Goal: Transaction & Acquisition: Purchase product/service

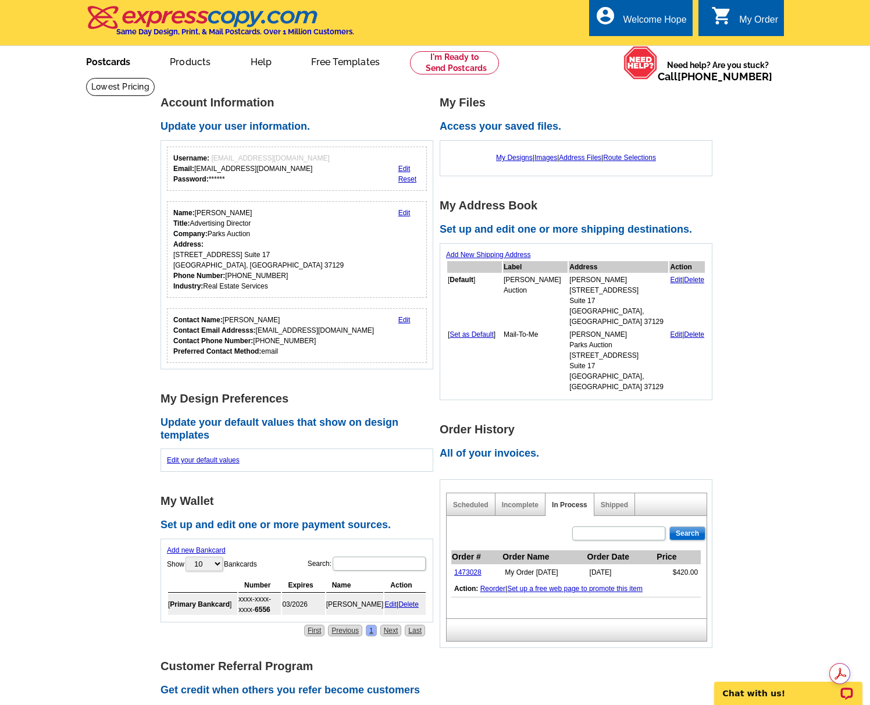
click at [120, 59] on link "Postcards" at bounding box center [107, 60] width 81 height 27
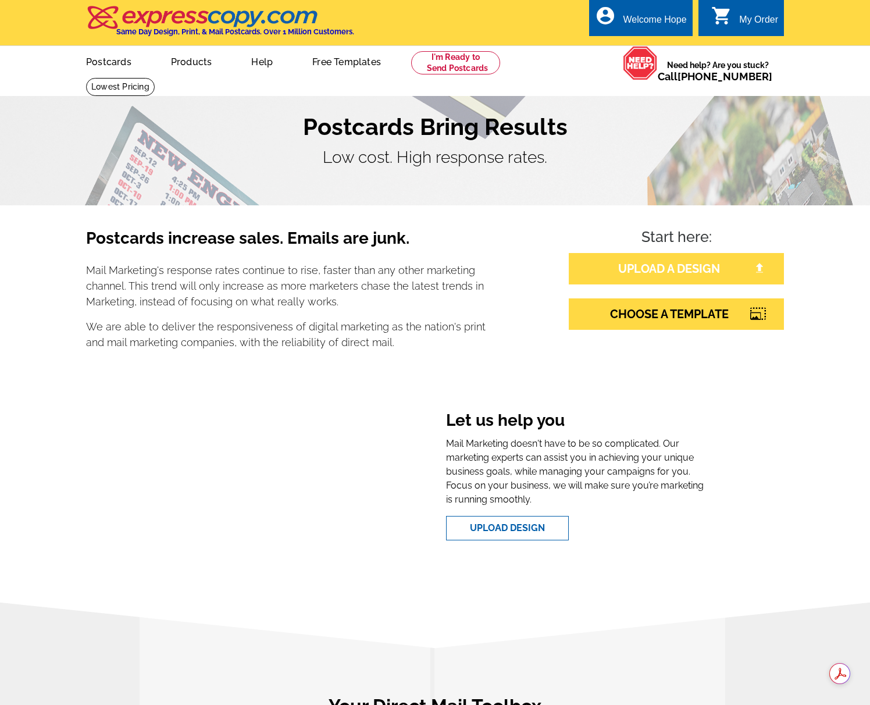
click at [652, 271] on link "UPLOAD A DESIGN" at bounding box center [676, 268] width 215 height 31
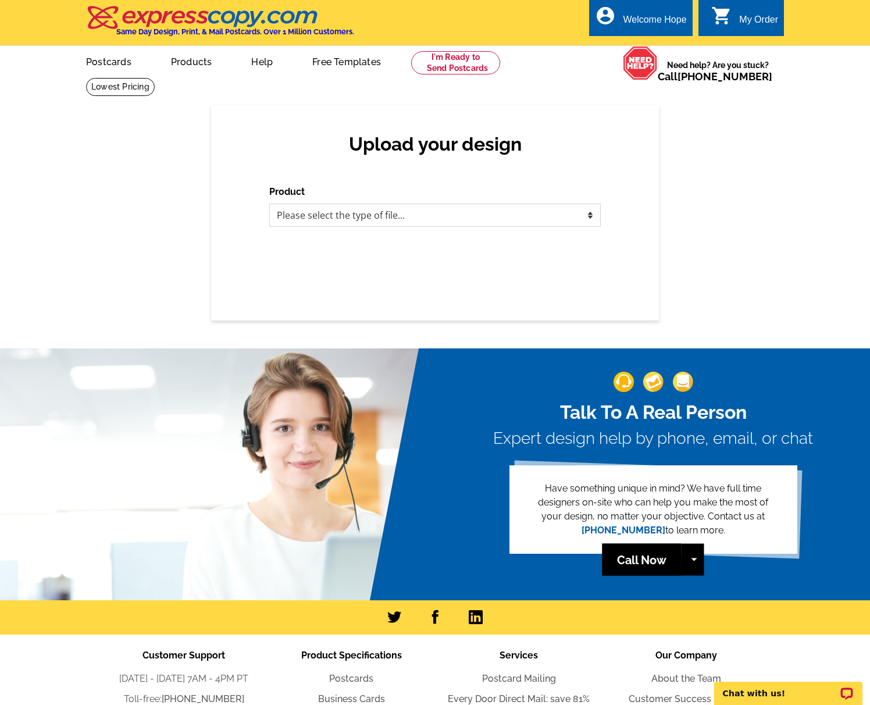
click at [375, 215] on select "Please select the type of file... Postcards Business Cards Letters and flyers G…" at bounding box center [435, 215] width 332 height 23
select select "1"
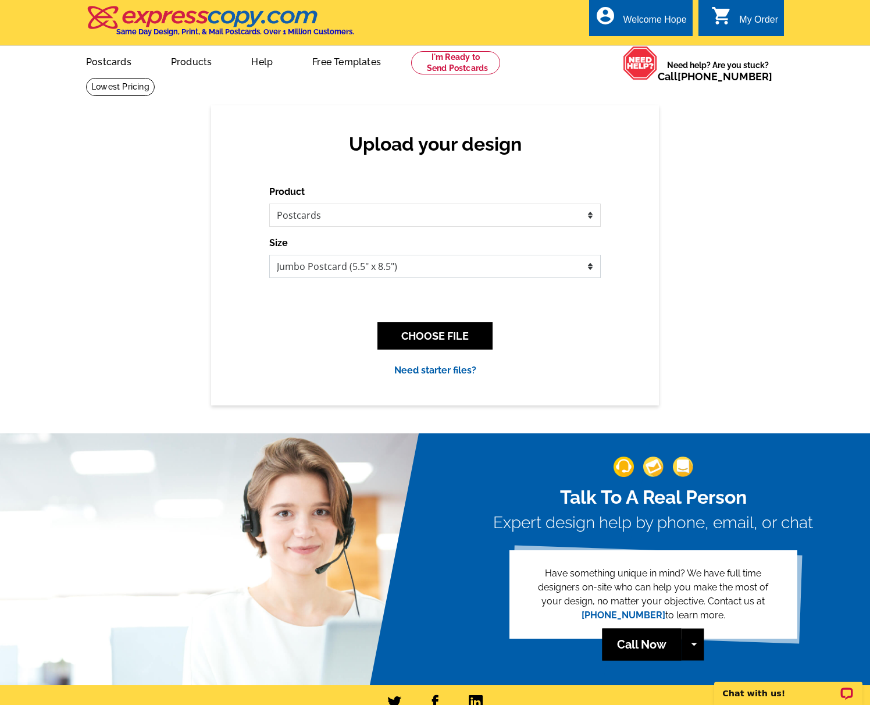
click at [413, 272] on select "Jumbo Postcard (5.5" x 8.5") Regular Postcard (4.25" x 5.6") Panoramic Postcard…" at bounding box center [435, 266] width 332 height 23
select select "1"
click at [433, 334] on button "CHOOSE FILE" at bounding box center [435, 335] width 115 height 27
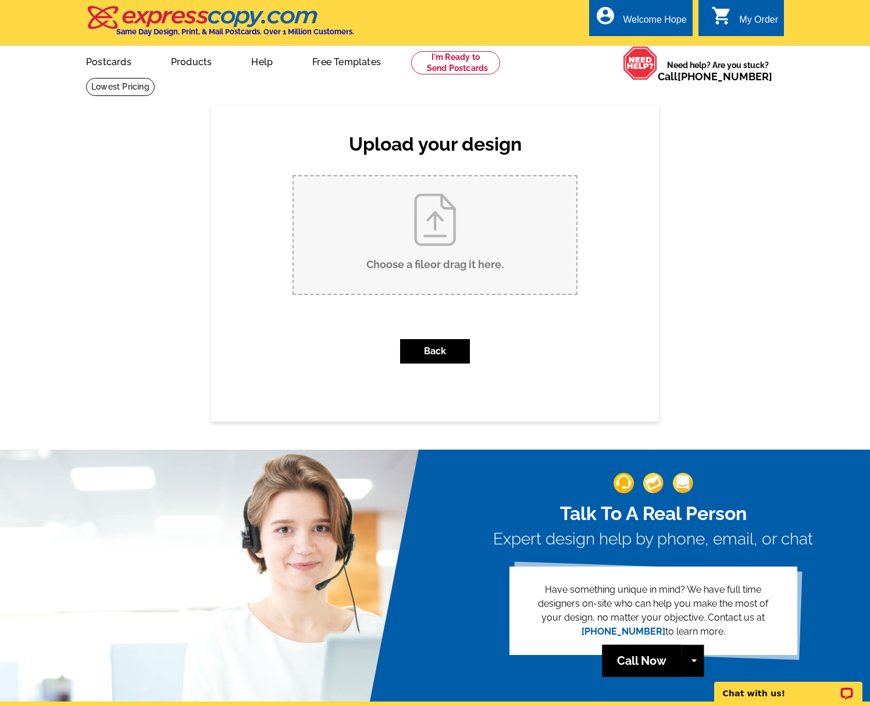
click at [431, 227] on input "Choose a file or drag it here ." at bounding box center [435, 235] width 283 height 118
type input "C:\fakepath\Florence2_stan-chandler_postcard.pdf"
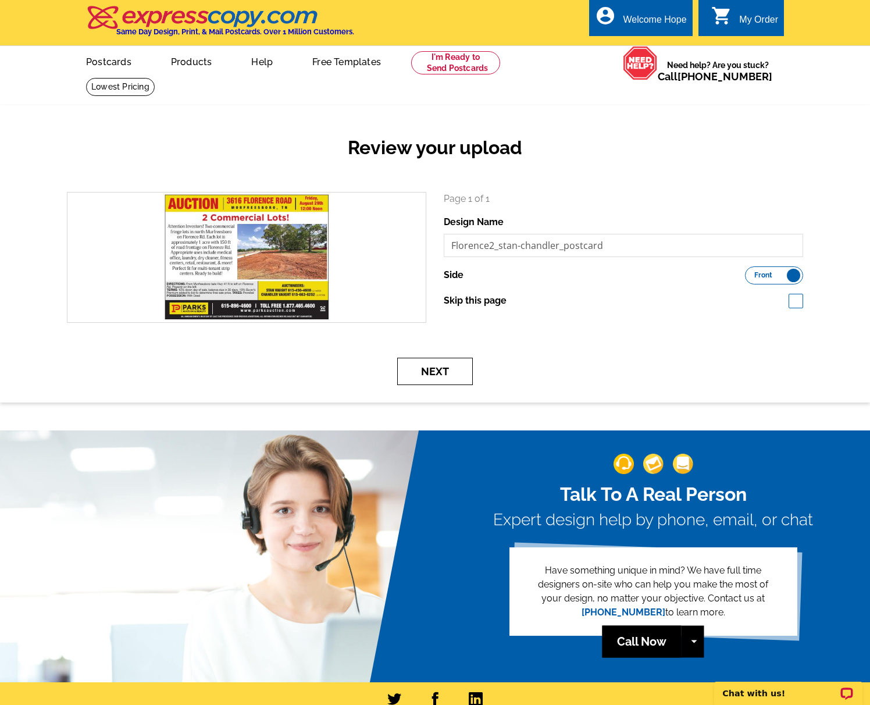
click at [431, 376] on button "Next" at bounding box center [435, 371] width 76 height 27
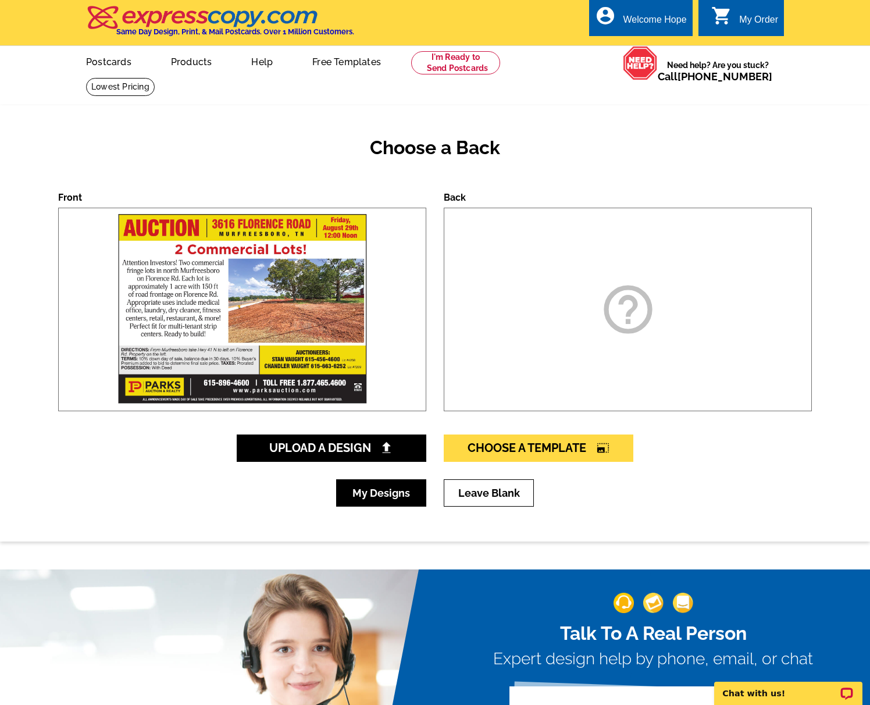
click at [385, 493] on link "My Designs" at bounding box center [381, 492] width 90 height 27
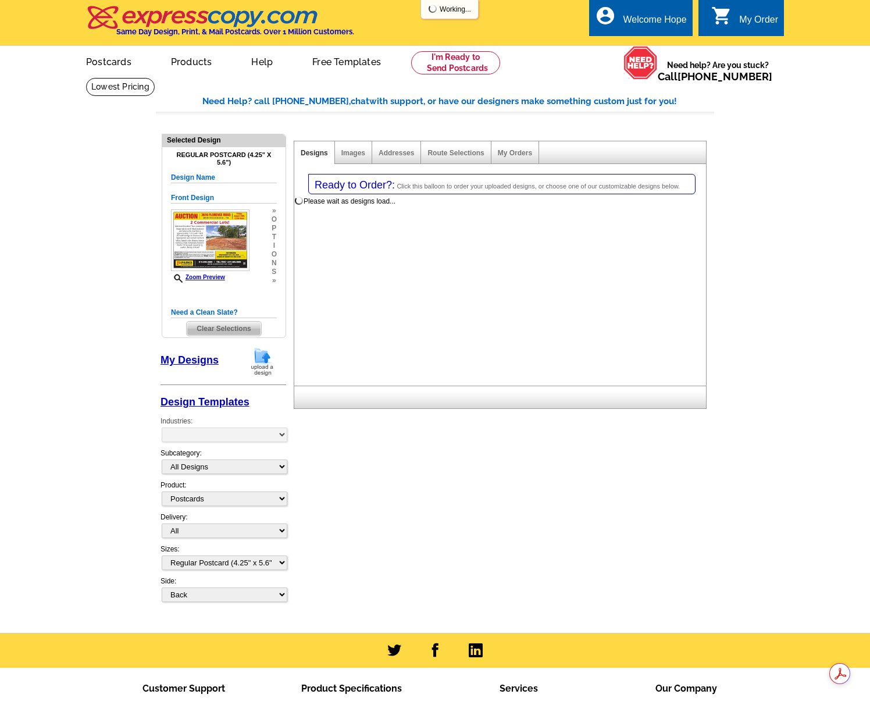
select select "1"
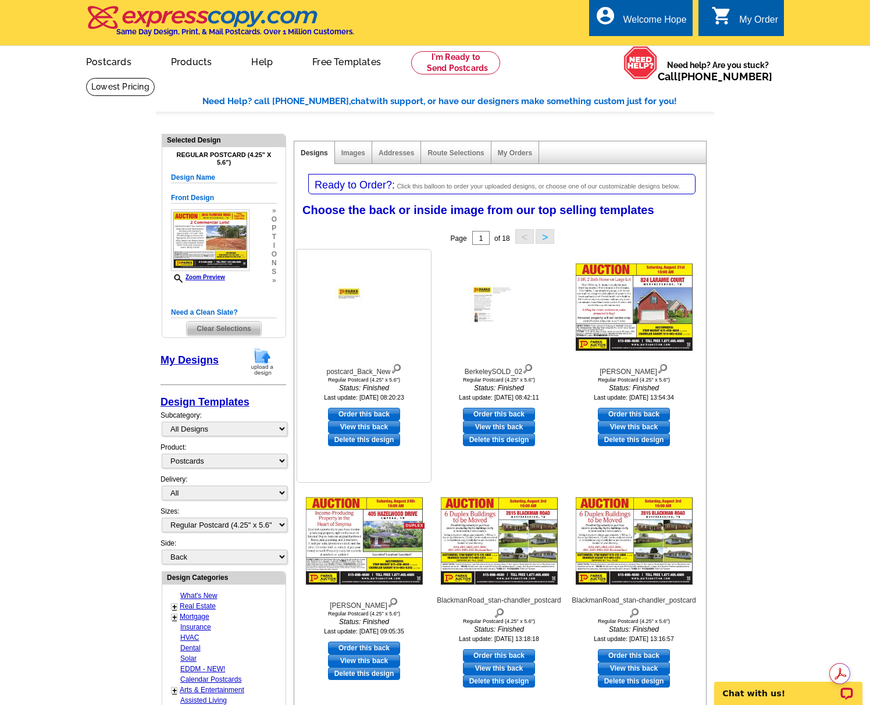
click at [366, 412] on link "Order this back" at bounding box center [364, 414] width 72 height 13
select select "front"
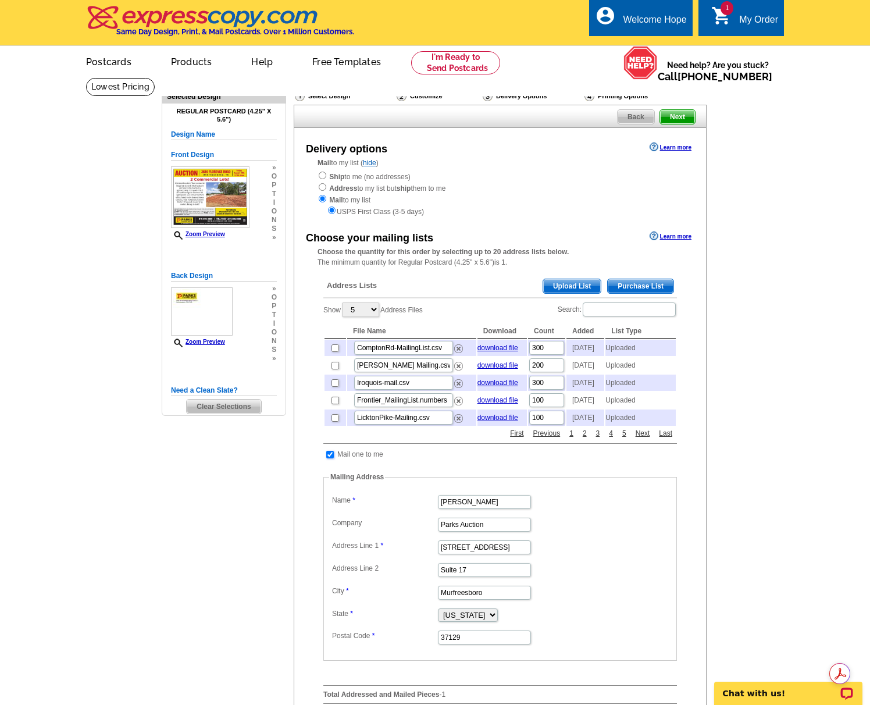
click at [332, 458] on input "checkbox" at bounding box center [330, 455] width 8 height 8
checkbox input "false"
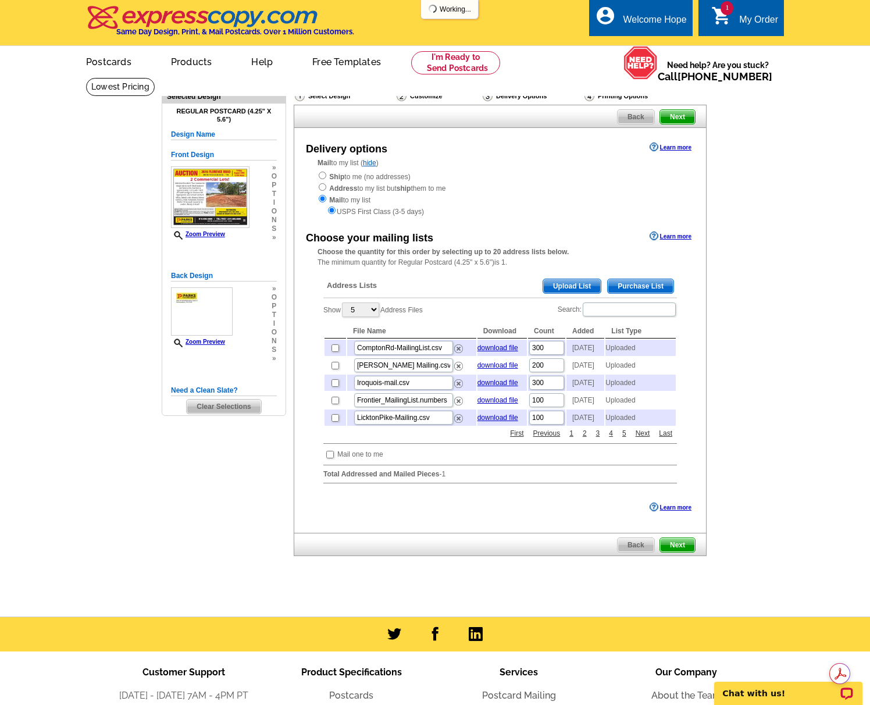
click at [572, 289] on span "Upload List" at bounding box center [572, 286] width 58 height 14
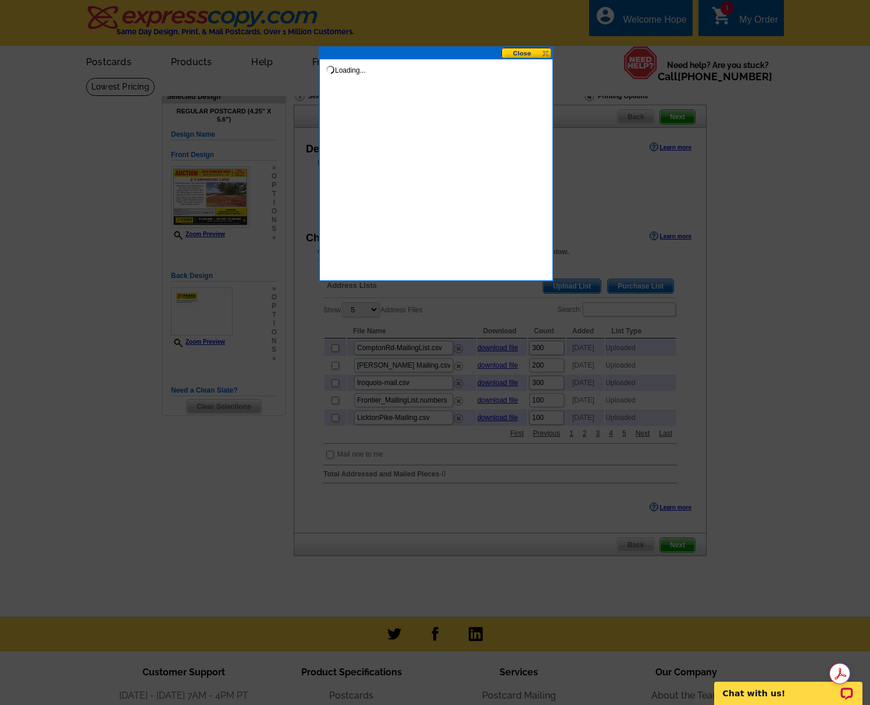
click at [523, 53] on button at bounding box center [526, 53] width 51 height 11
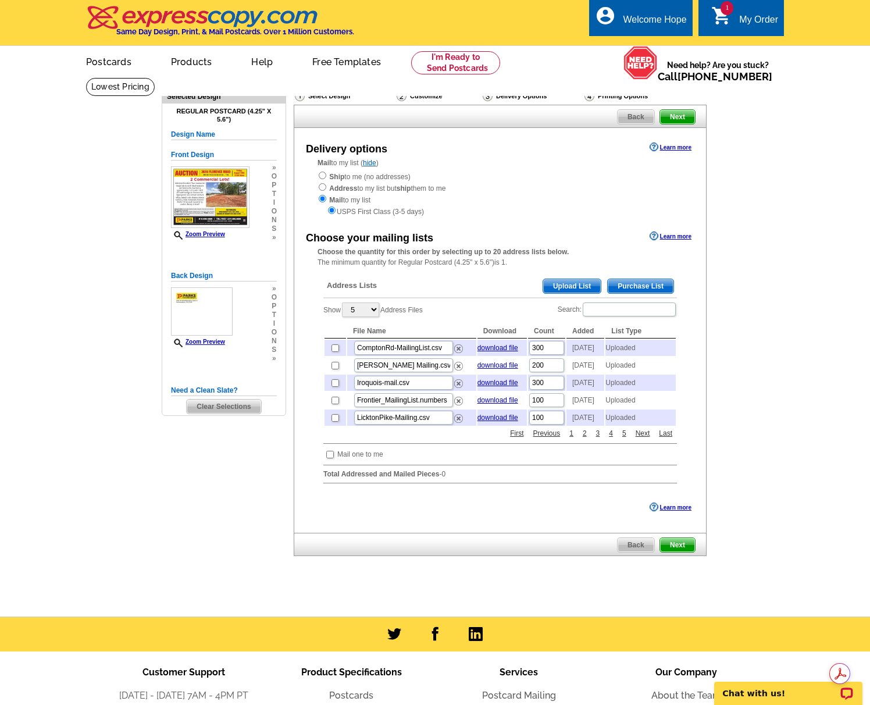
click at [570, 290] on span "Upload List" at bounding box center [572, 286] width 58 height 14
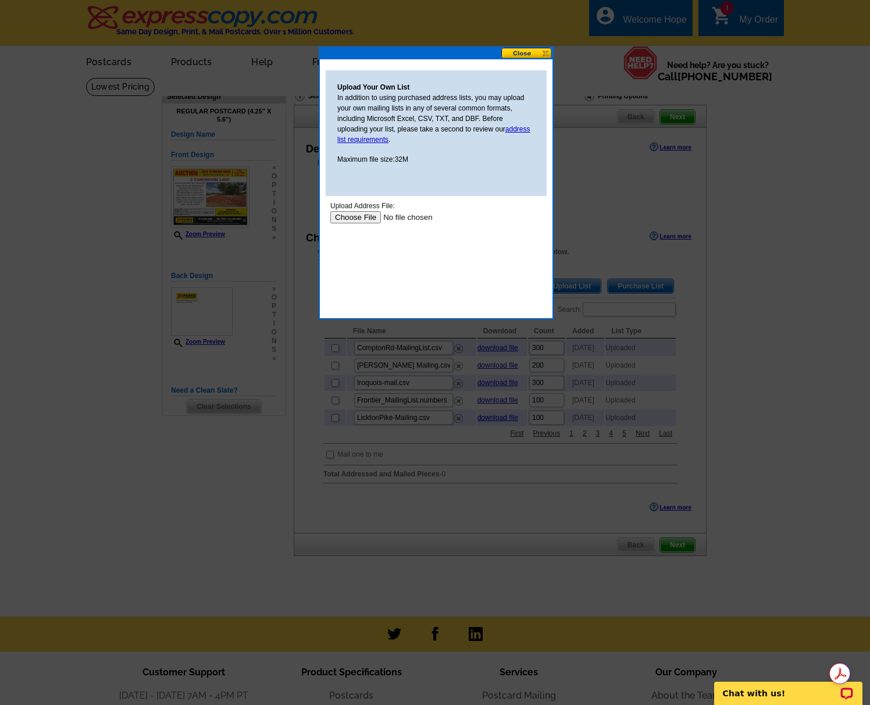
click at [363, 216] on input "file" at bounding box center [403, 217] width 147 height 12
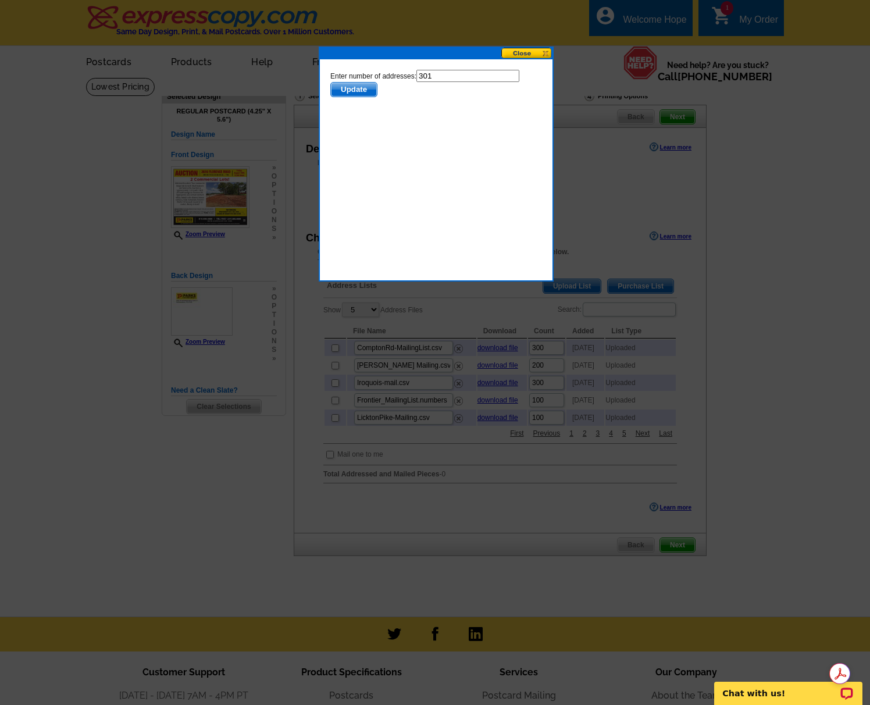
click at [367, 89] on span "Update" at bounding box center [354, 90] width 46 height 14
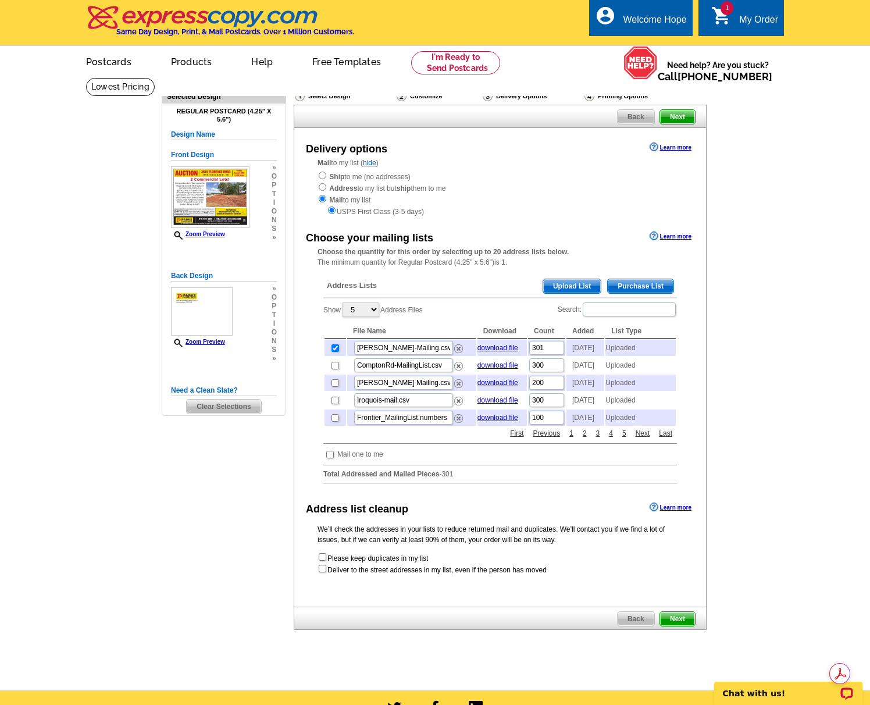
click at [682, 626] on span "Next" at bounding box center [677, 619] width 35 height 14
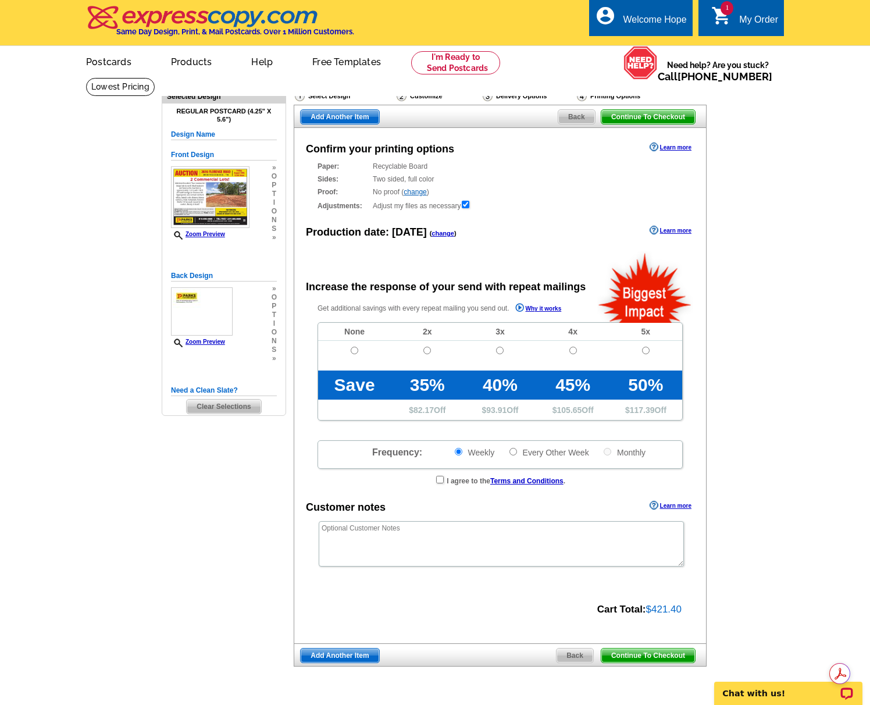
radio input "false"
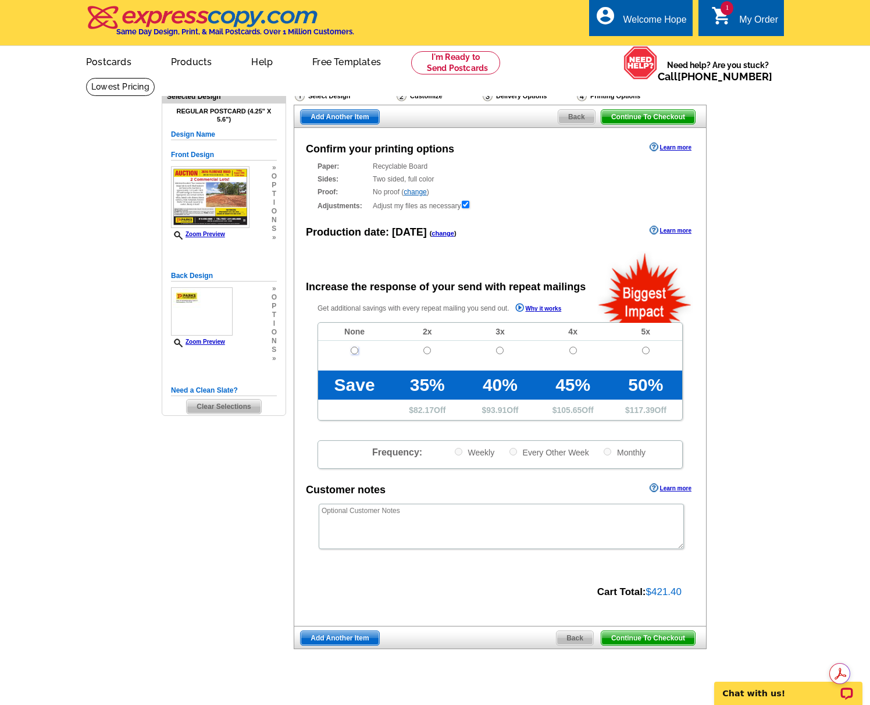
click at [355, 350] on input "radio" at bounding box center [355, 351] width 8 height 8
radio input "true"
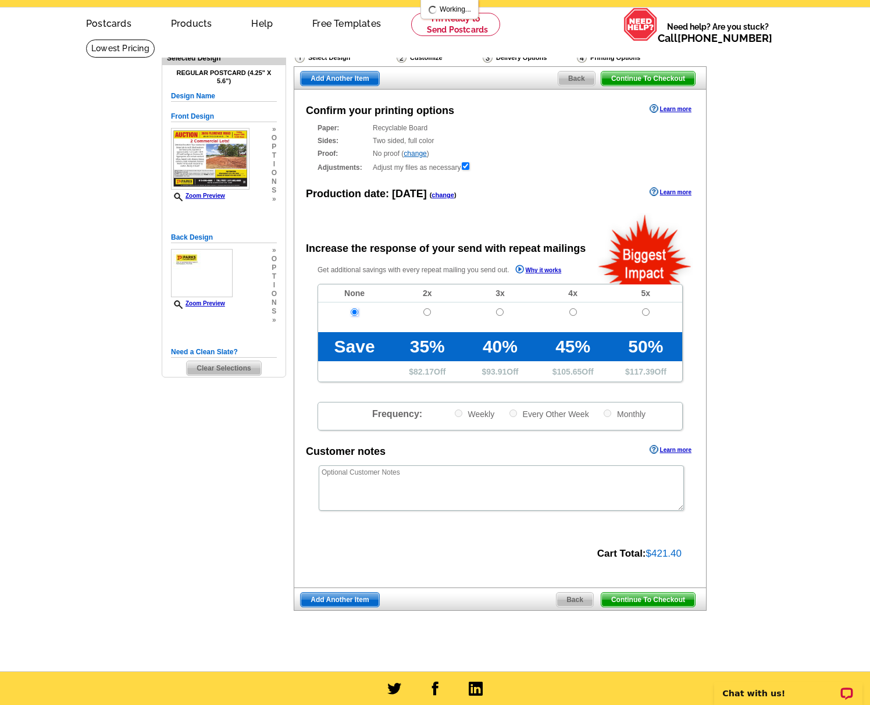
scroll to position [62, 0]
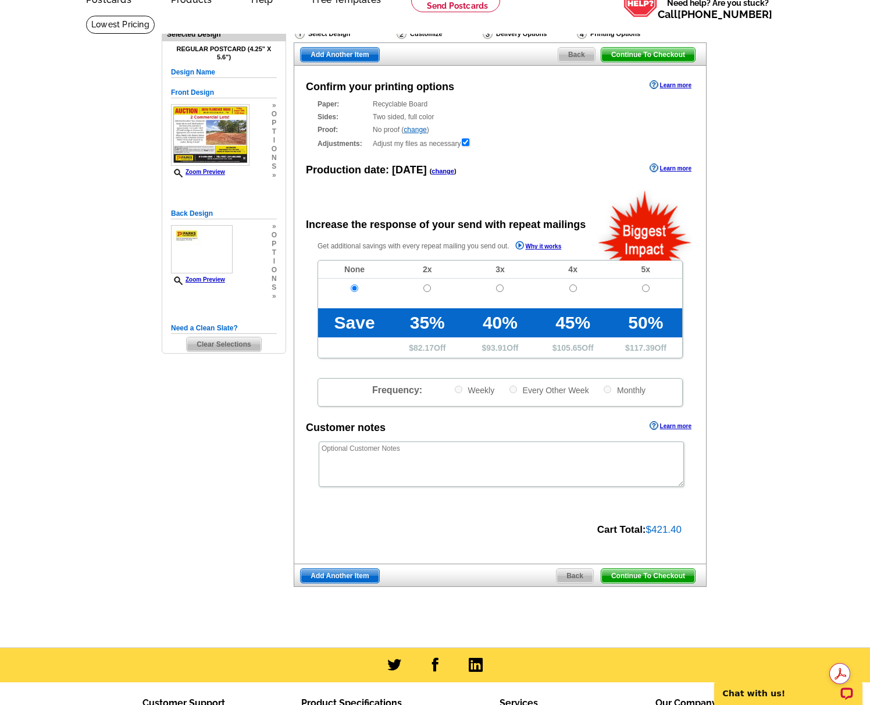
click at [657, 576] on span "Continue To Checkout" at bounding box center [648, 576] width 94 height 14
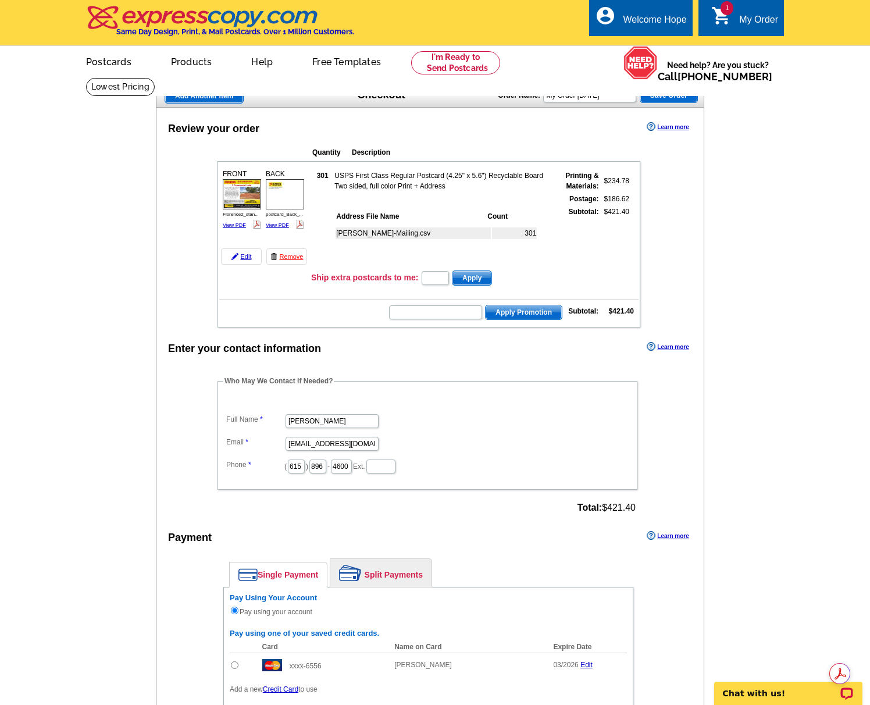
scroll to position [152, 0]
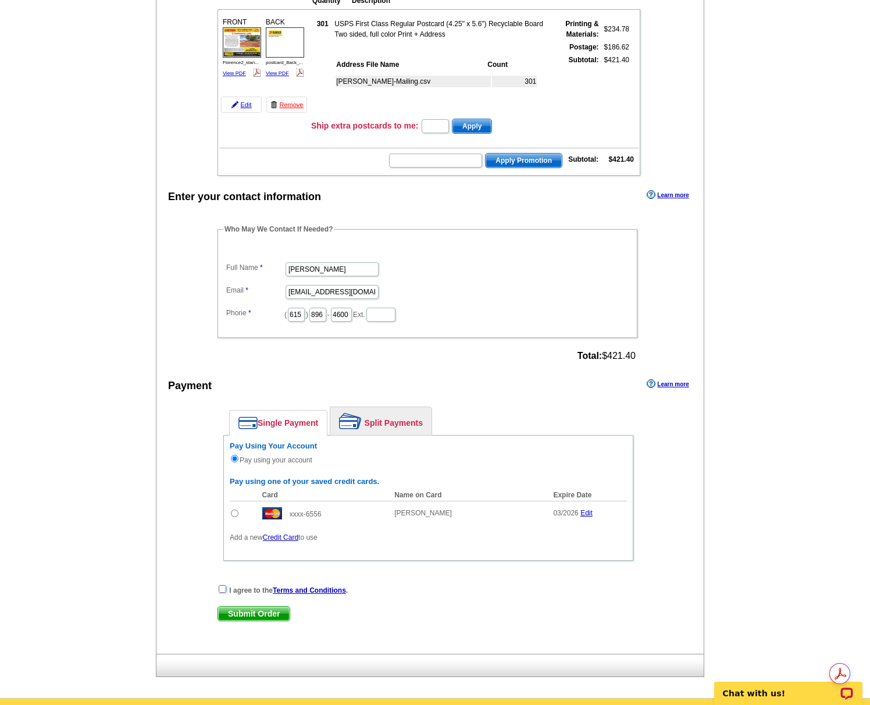
click at [222, 588] on input "checkbox" at bounding box center [223, 589] width 8 height 8
checkbox input "true"
click at [243, 613] on span "Submit Order" at bounding box center [254, 613] width 72 height 14
